Goal: Task Accomplishment & Management: Use online tool/utility

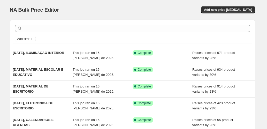
click at [234, 14] on div "NA Bulk Price Editor. This page is ready NA Bulk Price Editor Add new price cha…" at bounding box center [133, 10] width 246 height 20
click at [234, 11] on span "Add new price change job" at bounding box center [228, 10] width 48 height 4
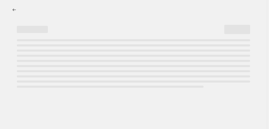
select select "percentage"
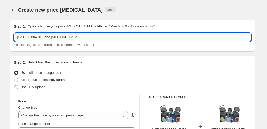
drag, startPoint x: 110, startPoint y: 37, endPoint x: 39, endPoint y: 39, distance: 70.9
click at [39, 39] on input "17/08/2025, 01:04:01 Price change job" at bounding box center [133, 37] width 238 height 8
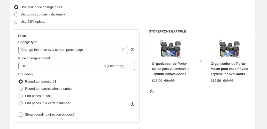
scroll to position [69, 0]
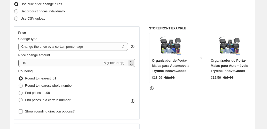
type input "17/08/2025, ACESSORIOS DE INFORMATICA"
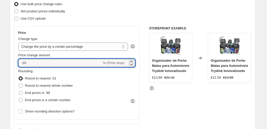
drag, startPoint x: 35, startPoint y: 63, endPoint x: -3, endPoint y: 63, distance: 38.3
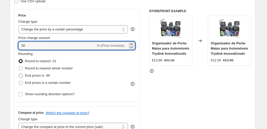
type input "30"
click at [47, 76] on span "End prices in .99" at bounding box center [37, 76] width 25 height 4
click at [19, 74] on input "End prices in .99" at bounding box center [19, 74] width 0 height 0
radio input "true"
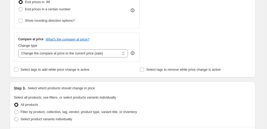
scroll to position [172, 0]
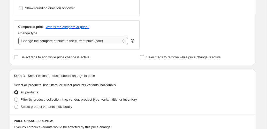
click at [60, 42] on select "Change the compare at price to the current price (sale) Change the compare at p…" at bounding box center [73, 41] width 110 height 8
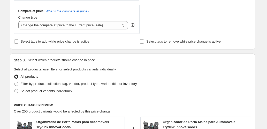
scroll to position [207, 0]
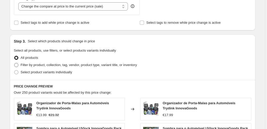
click at [51, 67] on label "Filter by product, collection, tag, vendor, product type, variant title, or inv…" at bounding box center [75, 65] width 123 height 7
click at [14, 63] on input "Filter by product, collection, tag, vendor, product type, variant title, or inv…" at bounding box center [14, 63] width 0 height 0
radio input "true"
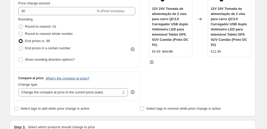
scroll to position [121, 0]
click at [53, 91] on select "Change the compare at price to the current price (sale) Change the compare at p…" at bounding box center [73, 93] width 110 height 8
click at [19, 89] on select "Change the compare at price to the current price (sale) Change the compare at p…" at bounding box center [73, 93] width 110 height 8
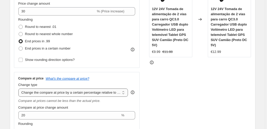
click at [69, 91] on select "Change the compare at price to the current price (sale) Change the compare at p…" at bounding box center [73, 93] width 110 height 8
click at [19, 89] on select "Change the compare at price to the current price (sale) Change the compare at p…" at bounding box center [73, 93] width 110 height 8
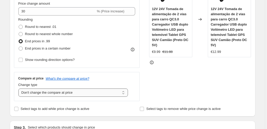
click at [111, 95] on select "Change the compare at price to the current price (sale) Change the compare at p…" at bounding box center [73, 93] width 110 height 8
select select "pp"
click at [19, 89] on select "Change the compare at price to the current price (sale) Change the compare at p…" at bounding box center [73, 93] width 110 height 8
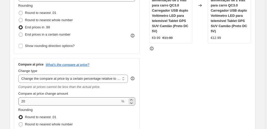
scroll to position [155, 0]
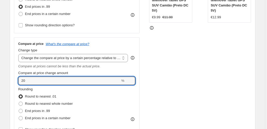
drag, startPoint x: 59, startPoint y: 81, endPoint x: -3, endPoint y: 81, distance: 61.6
type input "60"
click at [167, 79] on div "STOREFRONT EXAMPLE 12V 24V Tomada de alimentação de 2 vias para carro QC3.0 Car…" at bounding box center [200, 39] width 102 height 198
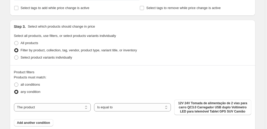
scroll to position [293, 0]
click at [68, 56] on span "Select product variants individually" at bounding box center [47, 57] width 52 height 4
click at [14, 56] on input "Select product variants individually" at bounding box center [14, 55] width 0 height 0
radio input "true"
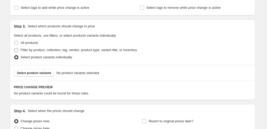
click at [67, 51] on span "Filter by product, collection, tag, vendor, product type, variant title, or inv…" at bounding box center [79, 50] width 116 height 4
click at [14, 48] on input "Filter by product, collection, tag, vendor, product type, variant title, or inv…" at bounding box center [14, 48] width 0 height 0
radio input "true"
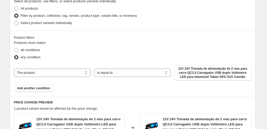
scroll to position [328, 0]
click at [44, 67] on div "The product The product's collection The product's tag The product's vendor The…" at bounding box center [133, 73] width 238 height 16
click at [43, 71] on select "The product The product's collection The product's tag The product's vendor The…" at bounding box center [52, 73] width 77 height 8
select select "collection"
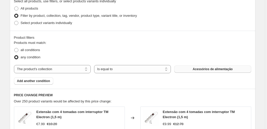
click at [197, 71] on span "Acessórios de alimentação" at bounding box center [213, 69] width 40 height 4
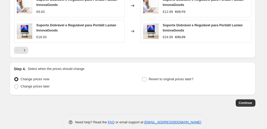
scroll to position [524, 0]
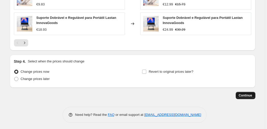
click at [244, 94] on span "Continue" at bounding box center [245, 96] width 13 height 4
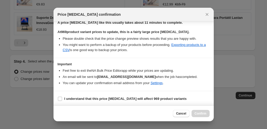
scroll to position [84, 0]
click at [62, 97] on input "I understand that this price change job will affect 969 product variants" at bounding box center [60, 99] width 4 height 4
checkbox input "true"
click at [202, 116] on span "Confirm" at bounding box center [201, 114] width 12 height 4
